Goal: Transaction & Acquisition: Obtain resource

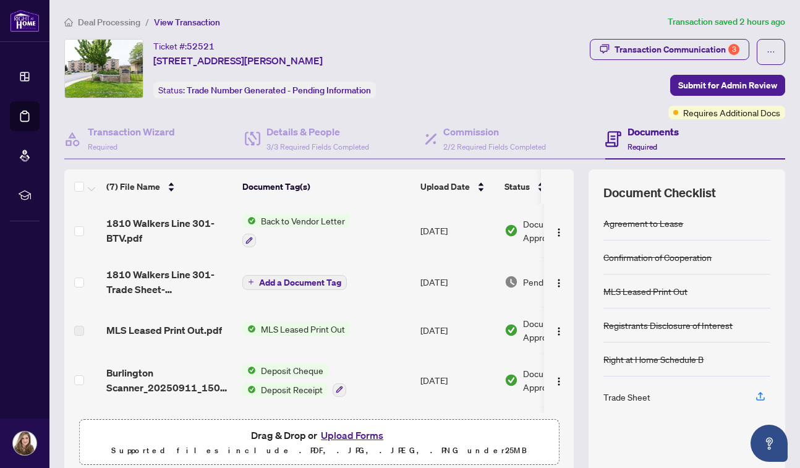
click at [320, 216] on span "Back to Vendor Letter" at bounding box center [303, 221] width 94 height 14
click at [297, 285] on span "Back to Vendor Letter" at bounding box center [289, 282] width 94 height 14
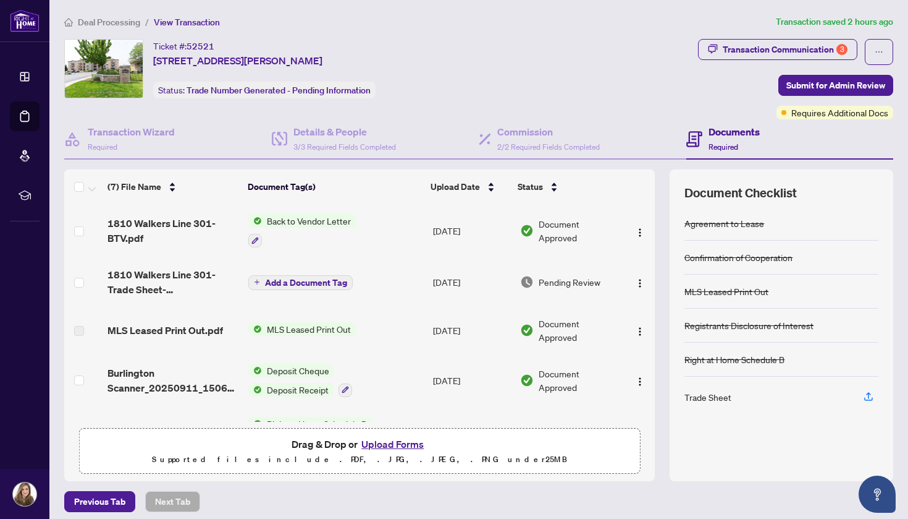
click at [384, 276] on td "Add a Document Tag" at bounding box center [335, 281] width 185 height 49
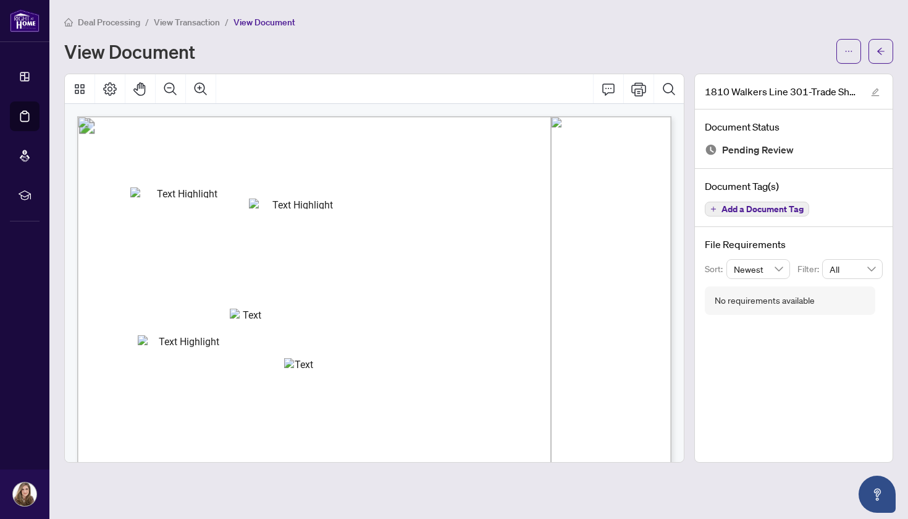
click at [370, 181] on span "Status: Open" at bounding box center [346, 182] width 48 height 10
click at [799, 51] on button "button" at bounding box center [849, 51] width 25 height 25
click at [797, 78] on span "Download" at bounding box center [805, 78] width 94 height 14
